Goal: Find specific page/section

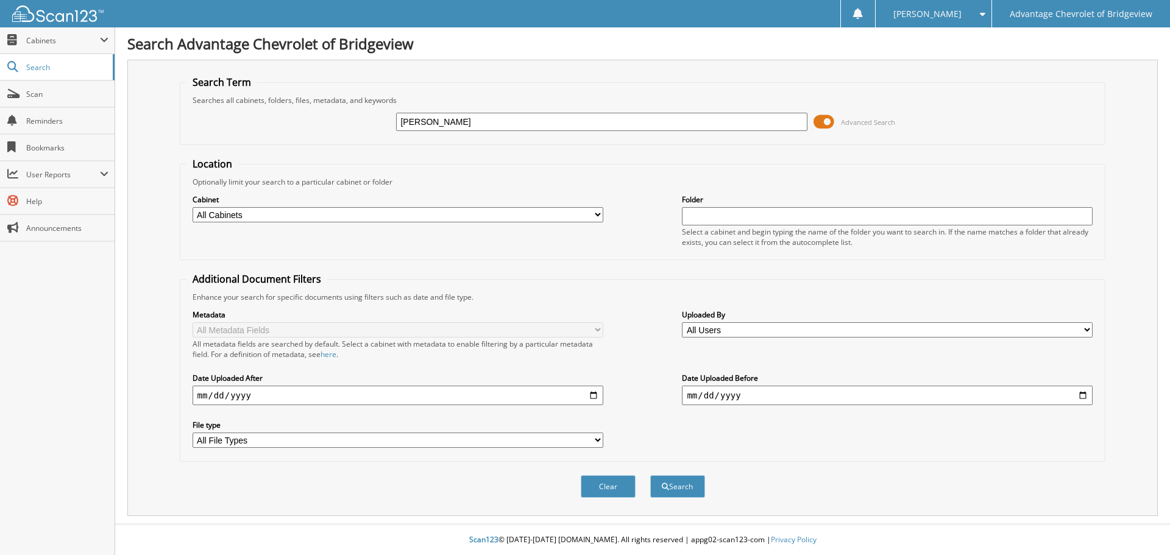
type input "[PERSON_NAME]"
click at [822, 122] on span at bounding box center [823, 122] width 21 height 18
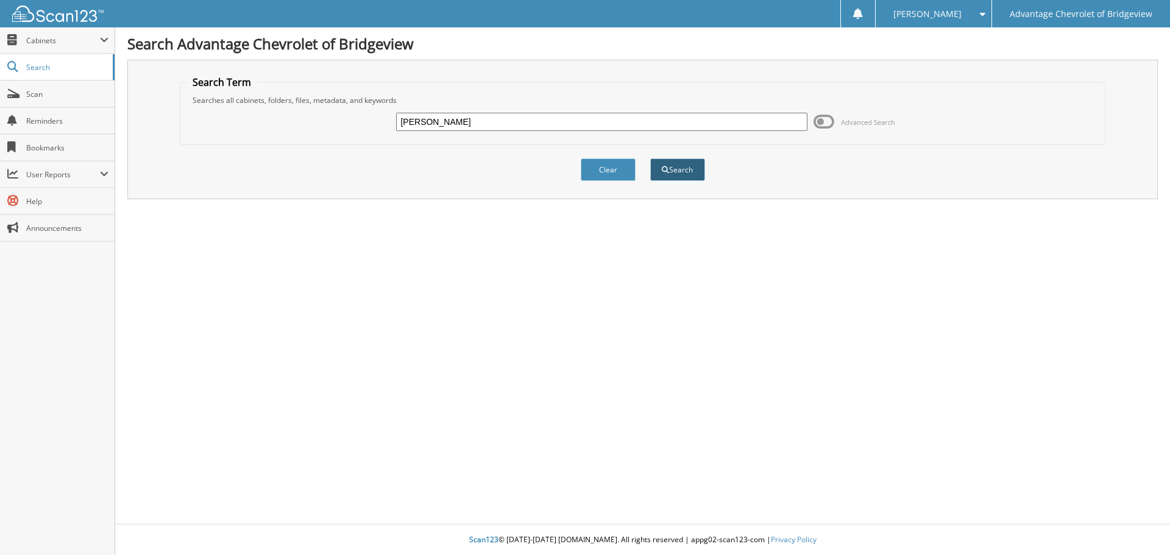
click at [676, 171] on button "Search" at bounding box center [677, 169] width 55 height 23
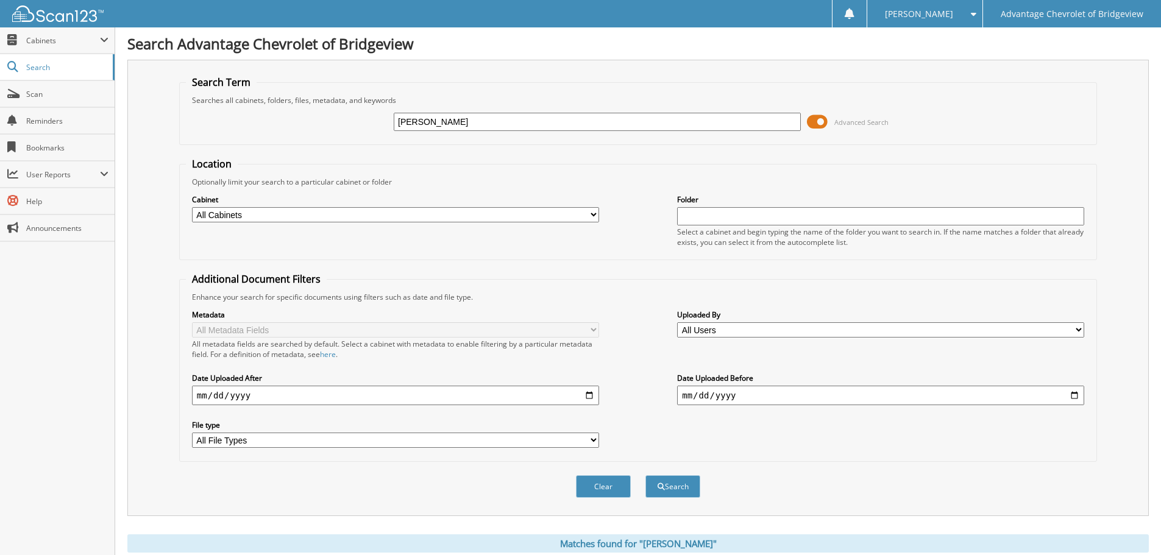
click at [823, 115] on span at bounding box center [817, 122] width 21 height 18
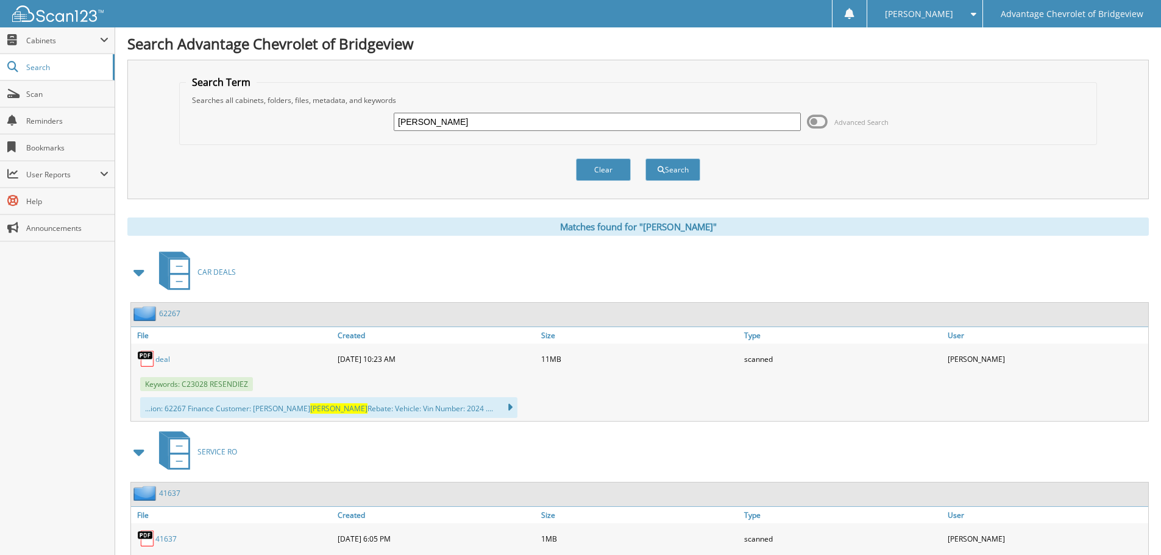
click at [160, 358] on link "deal" at bounding box center [162, 359] width 15 height 10
